Goal: Information Seeking & Learning: Check status

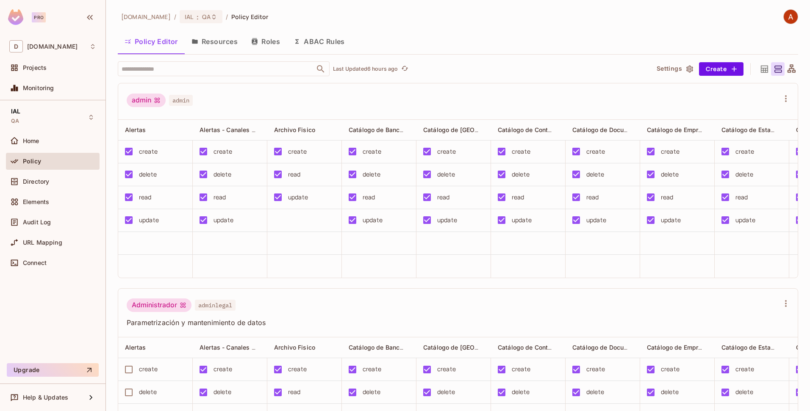
click at [37, 163] on span "Policy" at bounding box center [32, 161] width 18 height 7
click at [46, 224] on span "Audit Log" at bounding box center [37, 222] width 28 height 7
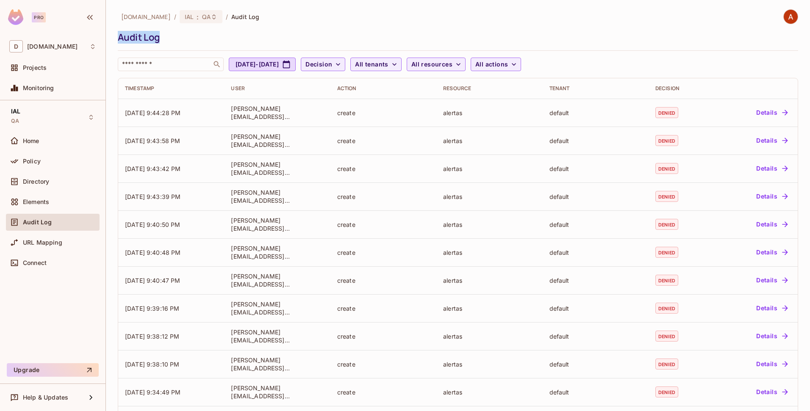
click at [417, 31] on div "Audit Log" at bounding box center [456, 37] width 676 height 13
click at [196, 15] on span ":" at bounding box center [197, 17] width 3 height 7
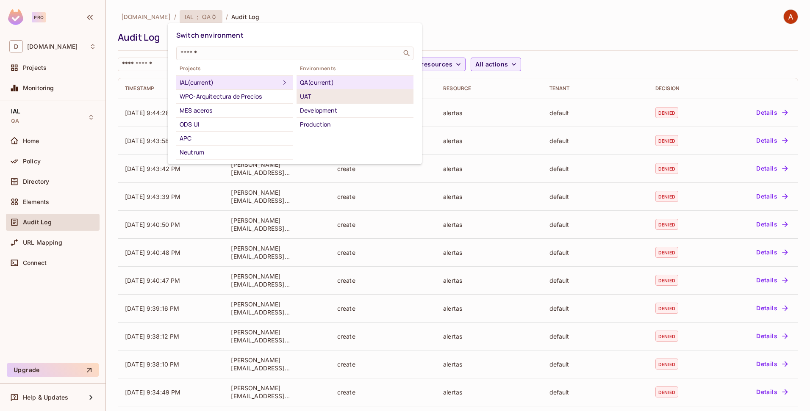
click at [319, 97] on div "UAT" at bounding box center [355, 96] width 110 height 10
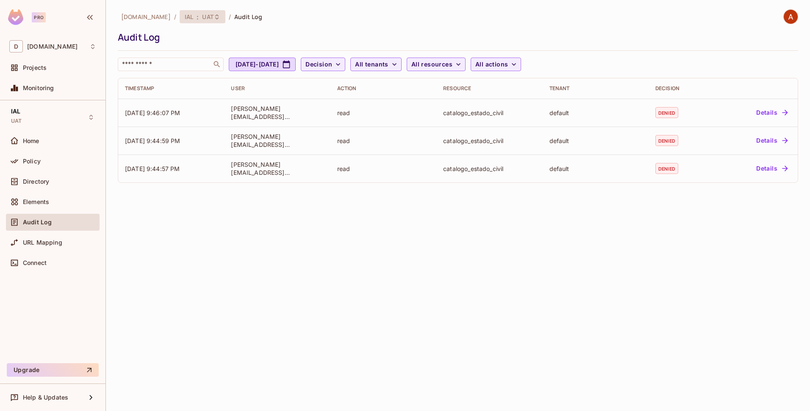
click at [202, 17] on span "UAT" at bounding box center [207, 17] width 11 height 8
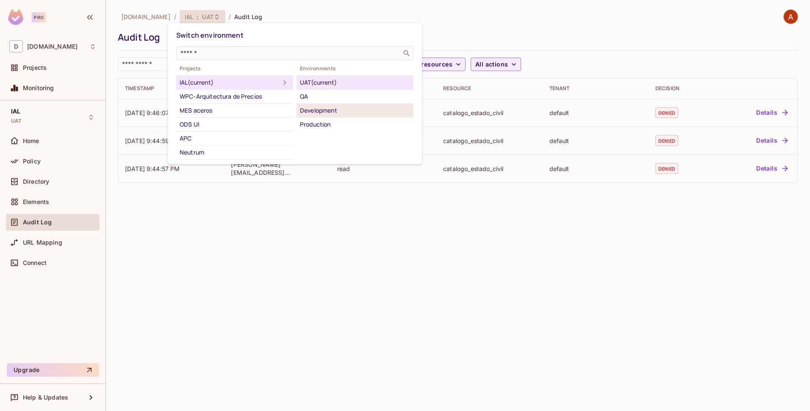
click at [318, 115] on div "Development" at bounding box center [355, 110] width 110 height 10
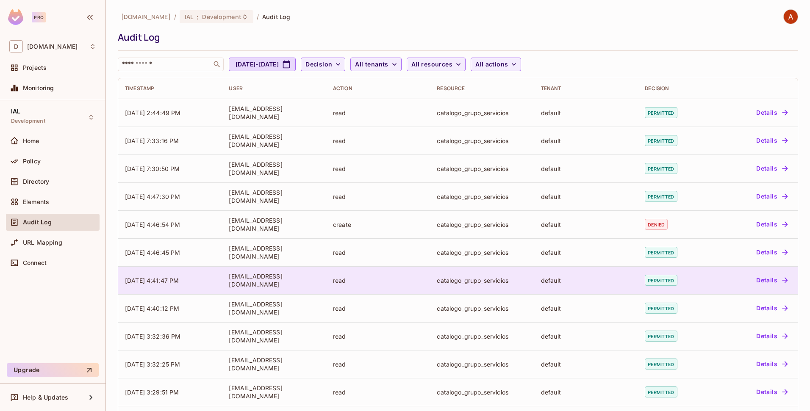
scroll to position [2, 0]
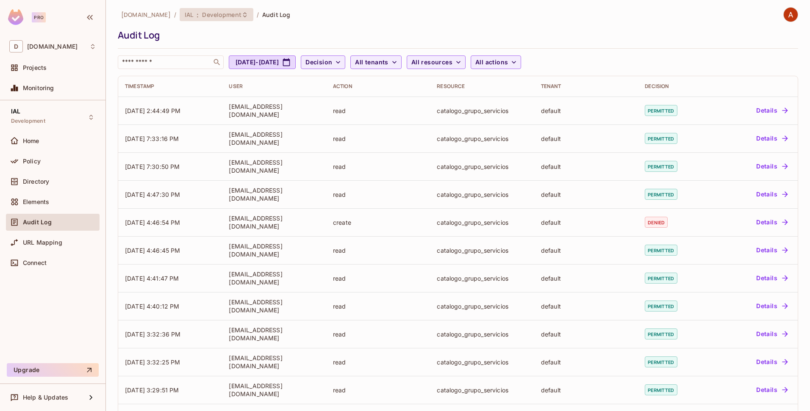
click at [227, 17] on div "IAL : Development" at bounding box center [217, 14] width 74 height 13
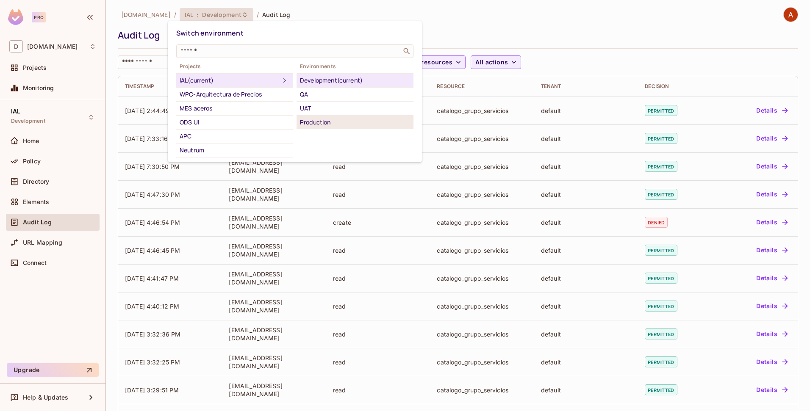
click at [320, 124] on div "Production" at bounding box center [355, 122] width 110 height 10
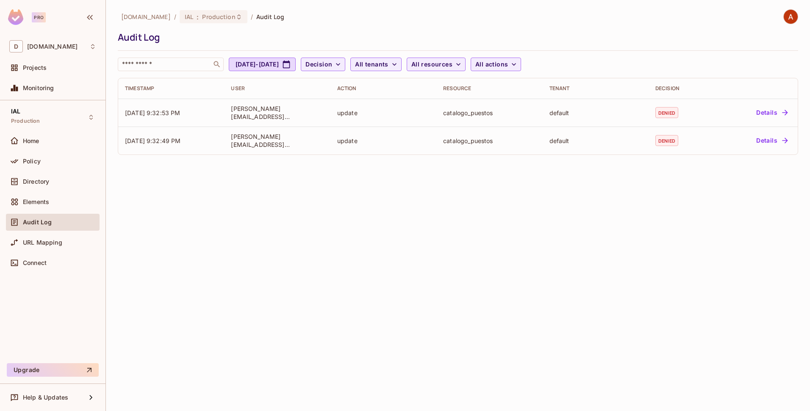
click at [548, 20] on div "[DOMAIN_NAME] / IAL : Production / Audit Log" at bounding box center [458, 16] width 680 height 15
